Goal: Information Seeking & Learning: Find contact information

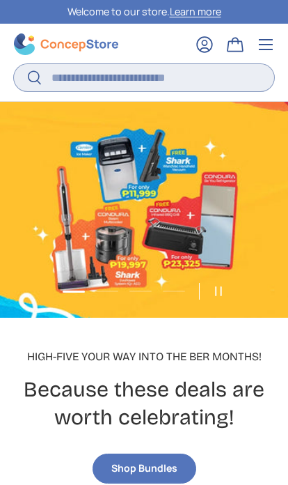
click at [150, 81] on input "Search" at bounding box center [144, 77] width 260 height 27
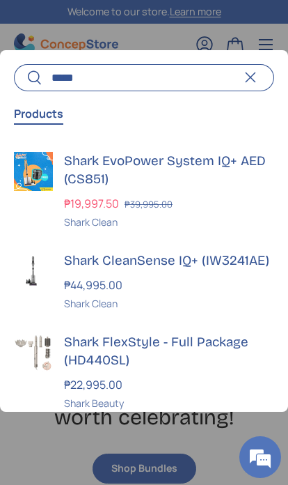
type input "*****"
click at [28, 79] on button "Search" at bounding box center [28, 78] width 29 height 33
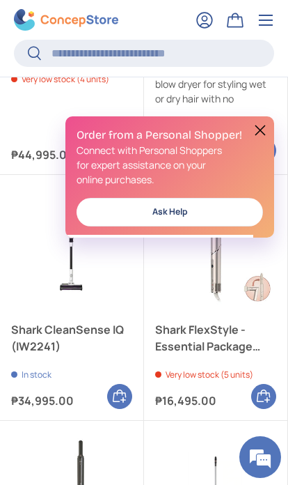
scroll to position [264, 0]
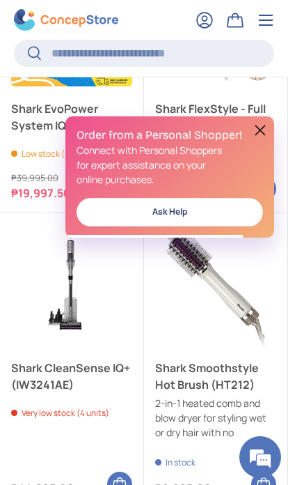
click at [258, 123] on button at bounding box center [260, 130] width 17 height 17
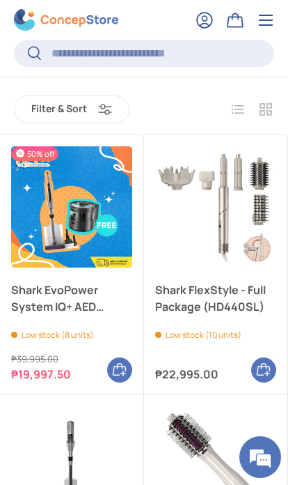
scroll to position [80, 0]
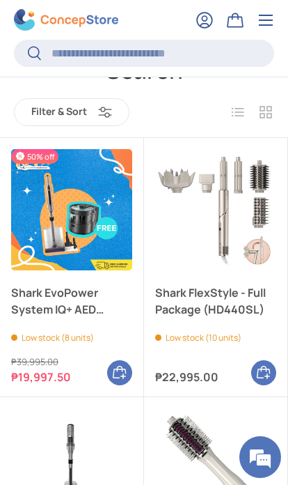
click at [231, 257] on img "Shark FlexStyle - Full Package (HD440SL)" at bounding box center [215, 209] width 121 height 121
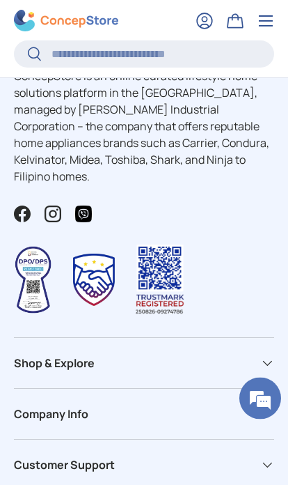
scroll to position [5205, 0]
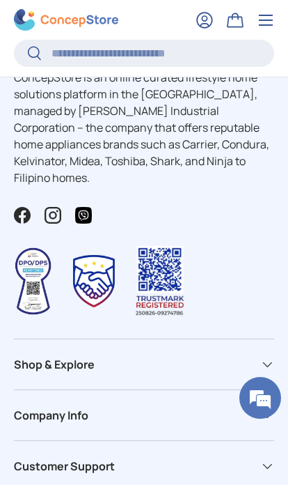
click at [273, 408] on span at bounding box center [267, 415] width 14 height 14
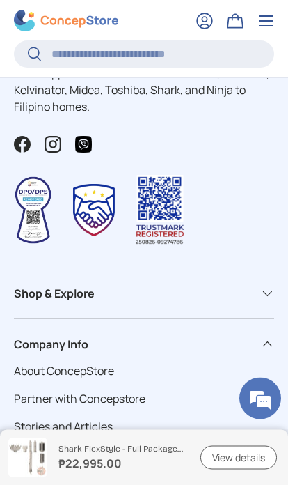
scroll to position [5311, 0]
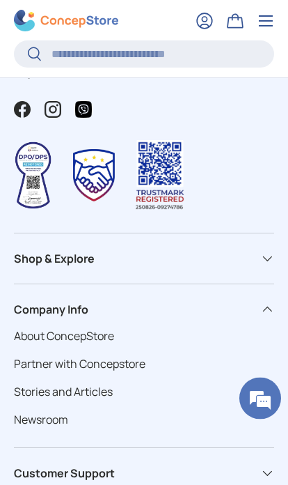
click at [236, 464] on div "Customer Support" at bounding box center [144, 472] width 260 height 17
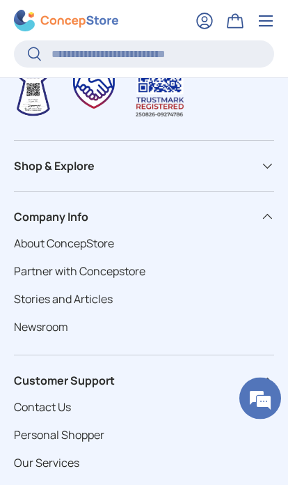
scroll to position [5403, 0]
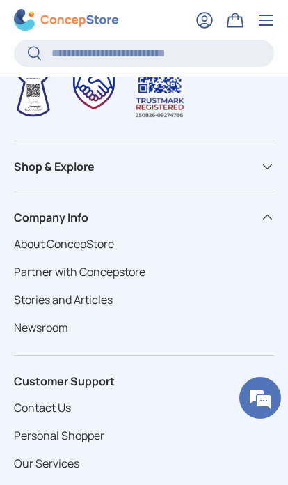
click at [70, 400] on link "Contact Us" at bounding box center [42, 407] width 57 height 15
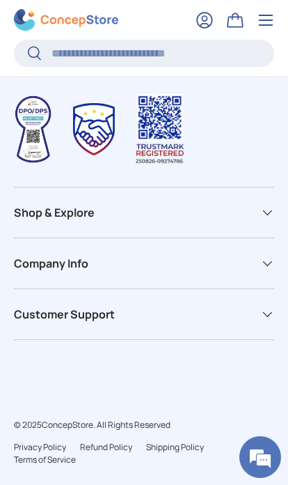
scroll to position [1065, 0]
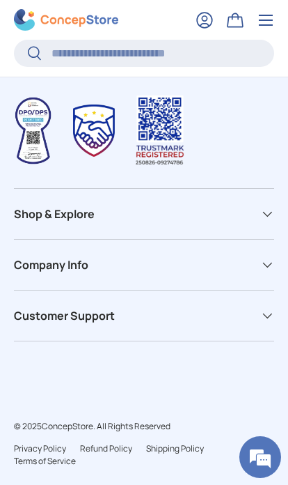
click at [268, 308] on span at bounding box center [267, 315] width 14 height 14
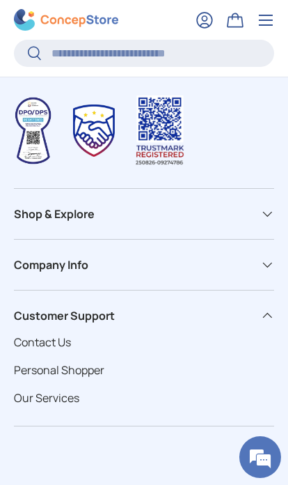
click at [229, 256] on div "Company Info" at bounding box center [144, 264] width 260 height 17
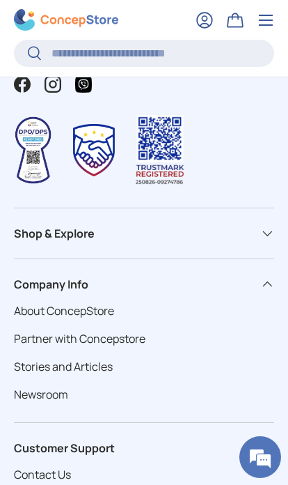
scroll to position [1040, 0]
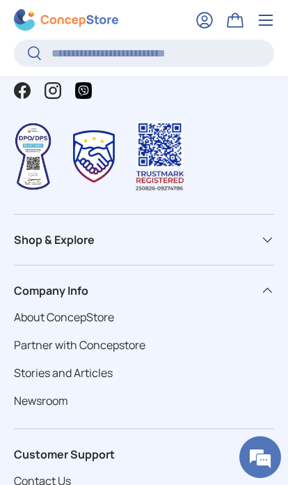
click at [110, 309] on link "About ConcepStore" at bounding box center [64, 316] width 100 height 15
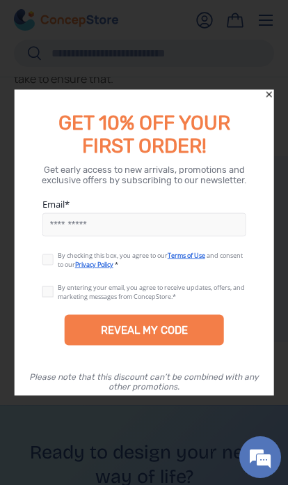
scroll to position [2023, 0]
click at [263, 102] on div "GET 10% OFF YOUR FIRST ORDER!" at bounding box center [145, 127] width 260 height 61
click at [265, 99] on icon "Close" at bounding box center [269, 95] width 10 height 10
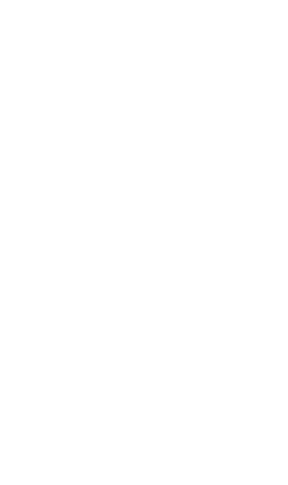
scroll to position [0, 0]
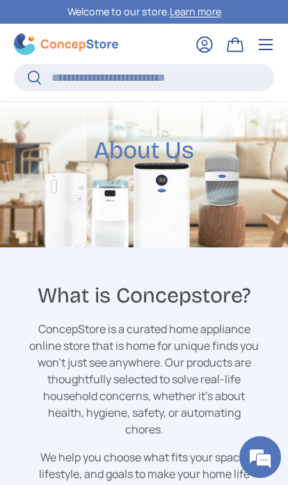
click at [269, 46] on summary "Menu" at bounding box center [266, 44] width 31 height 31
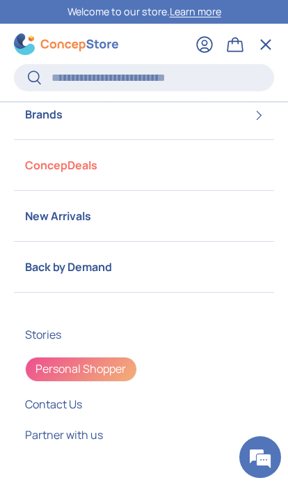
scroll to position [165, 0]
